Goal: Find specific page/section: Find specific page/section

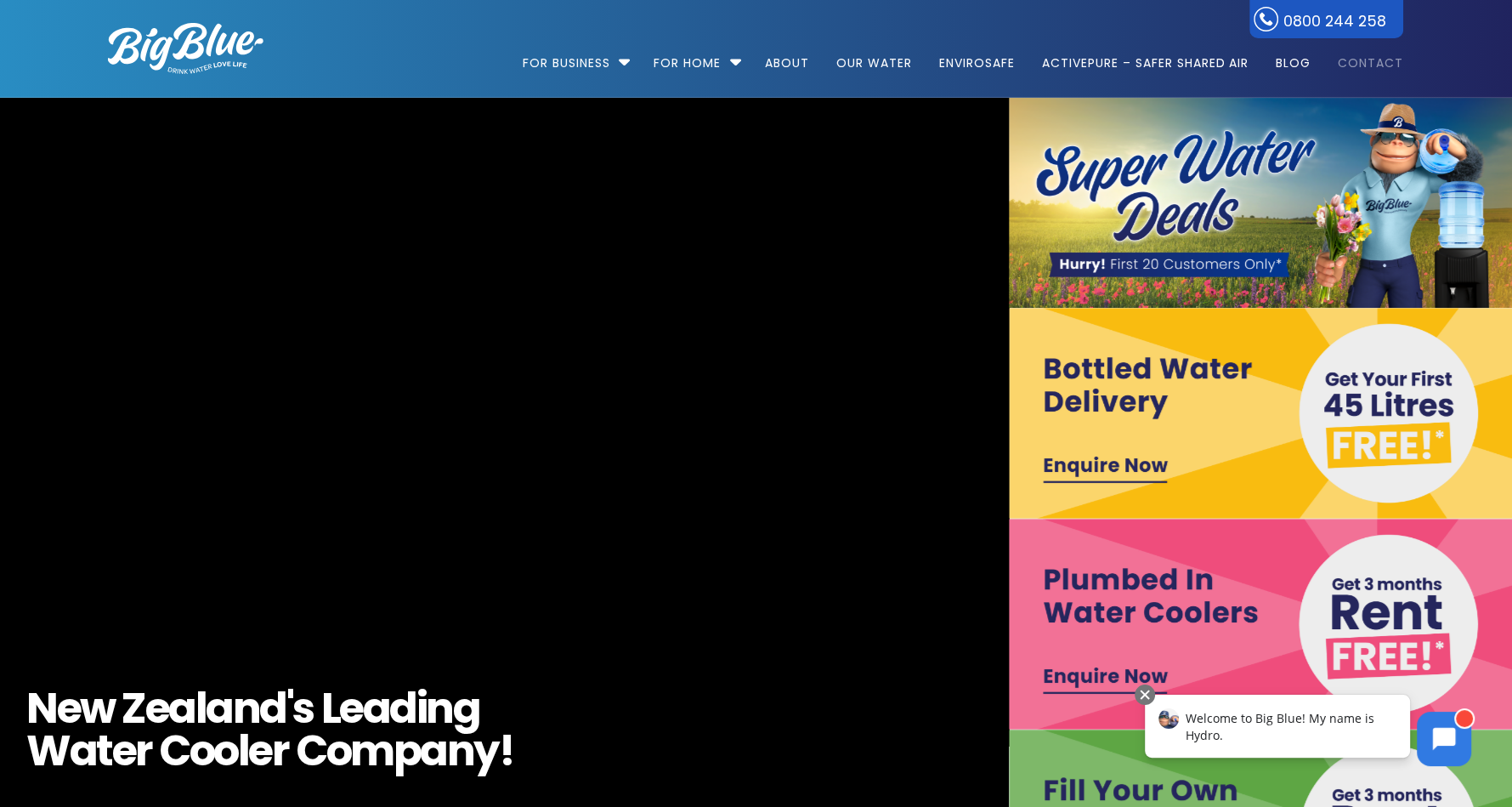
drag, startPoint x: 1364, startPoint y: 62, endPoint x: 1341, endPoint y: 61, distance: 23.0
click at [1363, 62] on link "Contact" at bounding box center [1364, 54] width 77 height 109
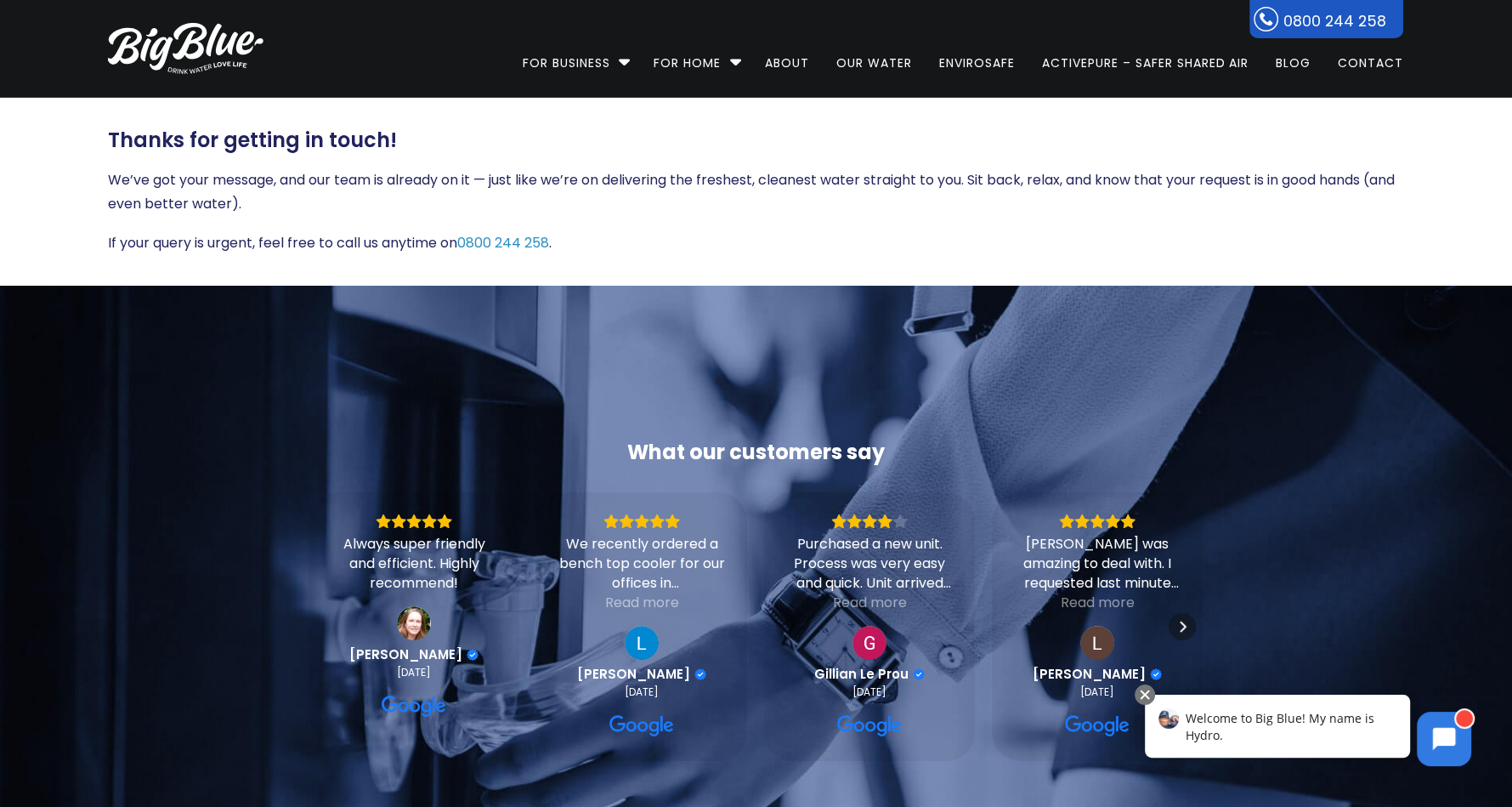
click at [200, 44] on img at bounding box center [185, 49] width 155 height 51
